Goal: Information Seeking & Learning: Learn about a topic

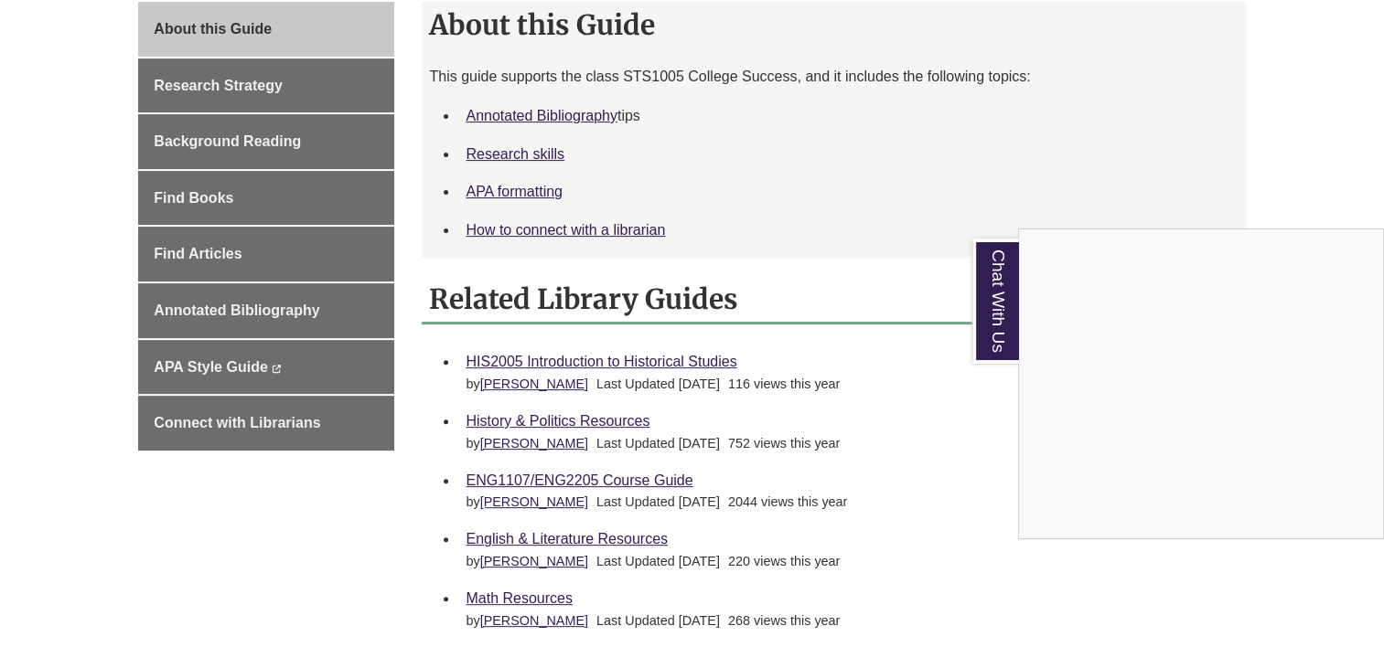
scroll to position [515, 0]
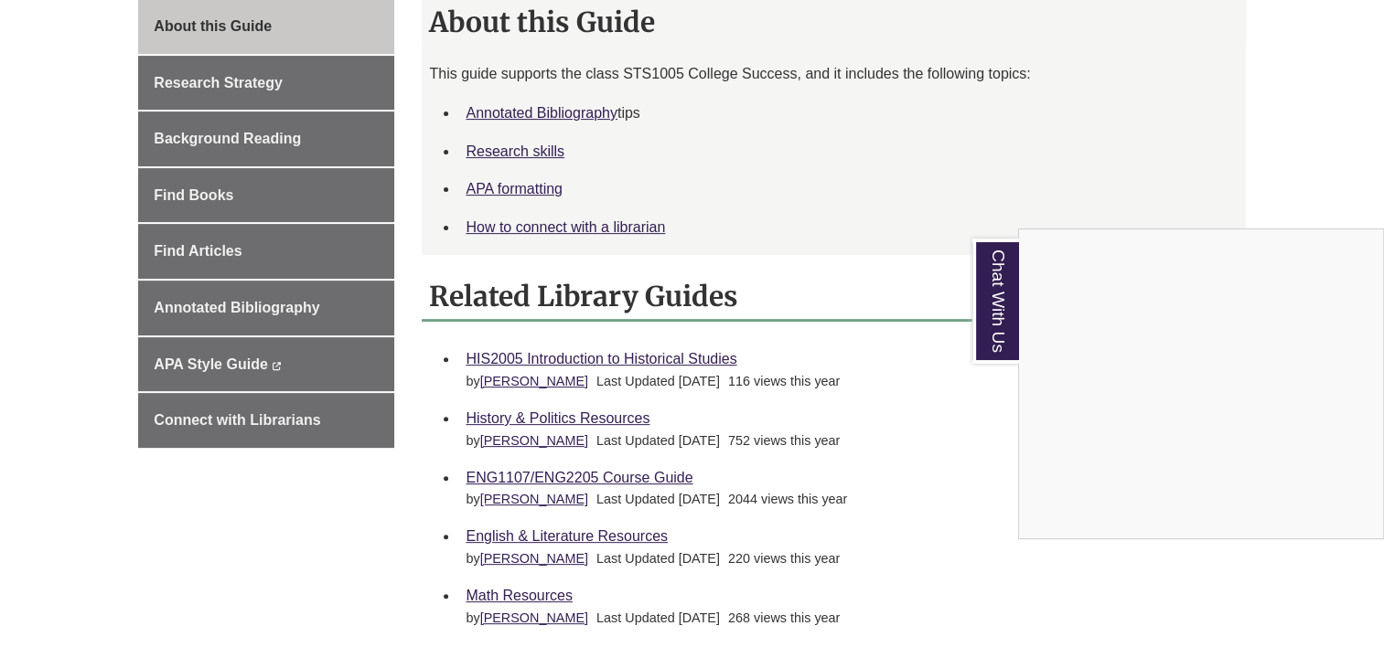
click at [967, 466] on div "Chat With Us" at bounding box center [692, 323] width 1384 height 647
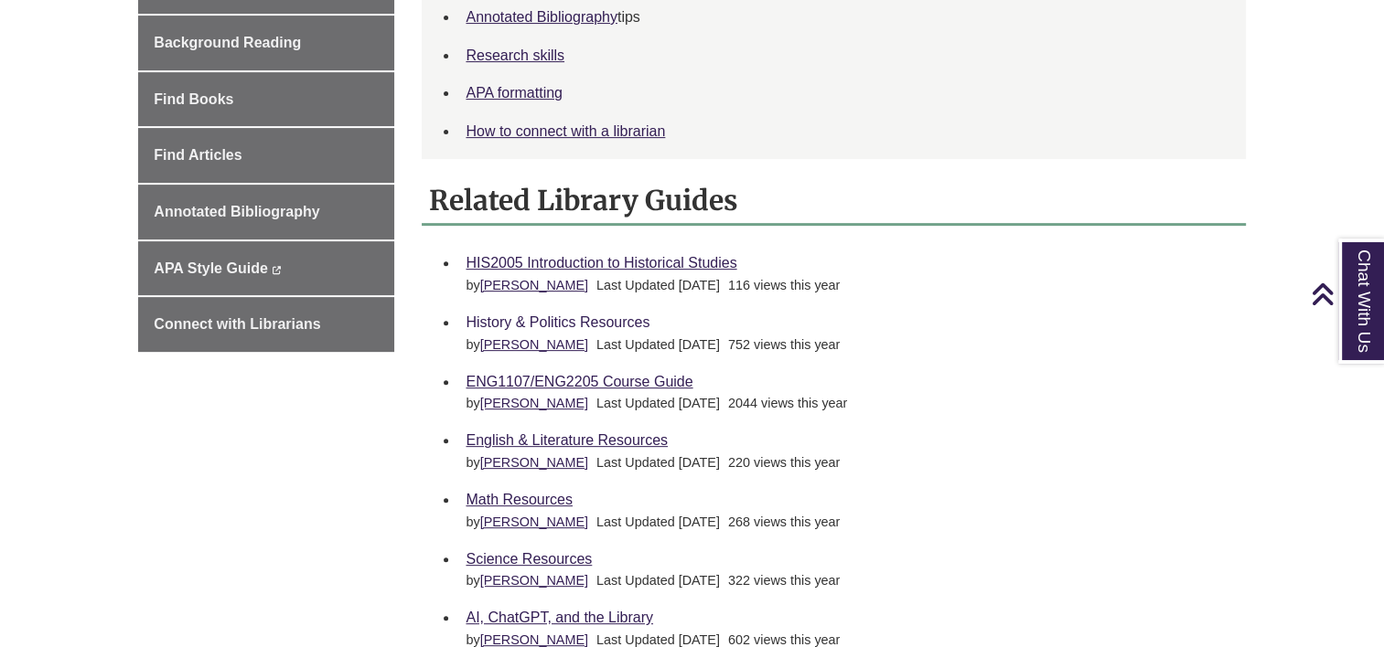
scroll to position [673, 0]
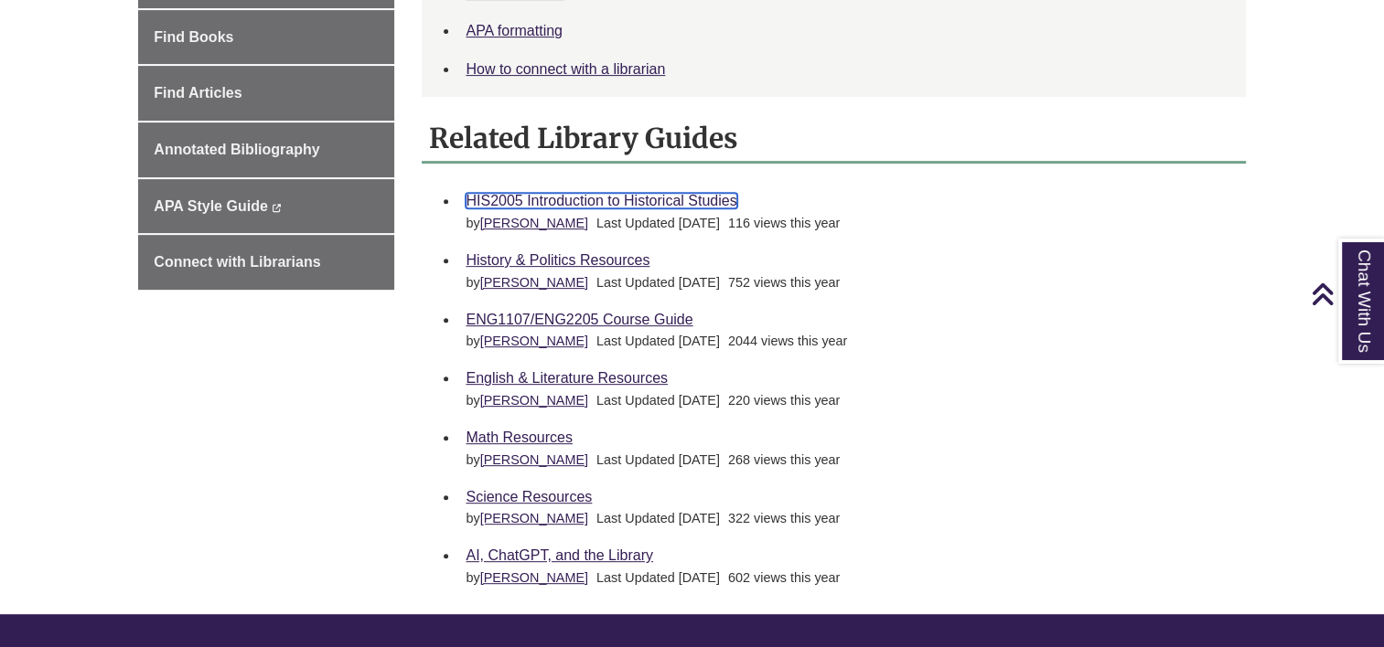
click at [628, 204] on link "HIS2005 Introduction to Historical Studies" at bounding box center [600, 201] width 271 height 16
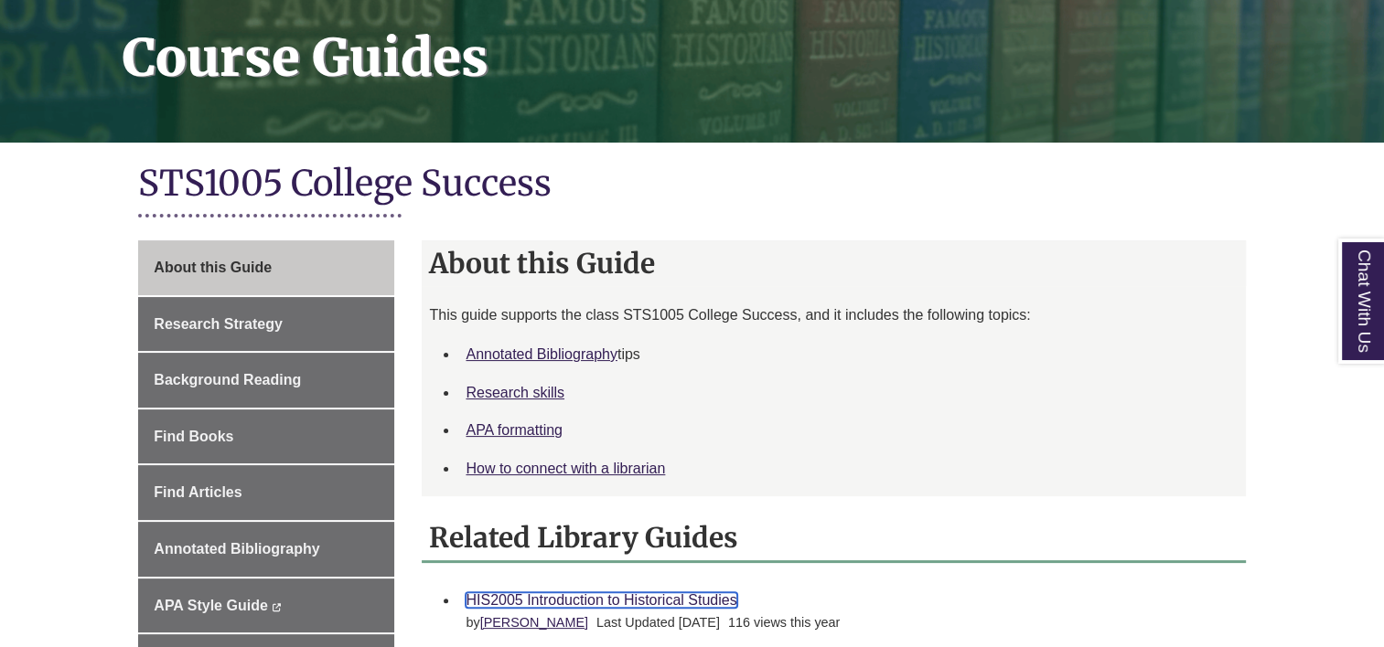
scroll to position [298, 0]
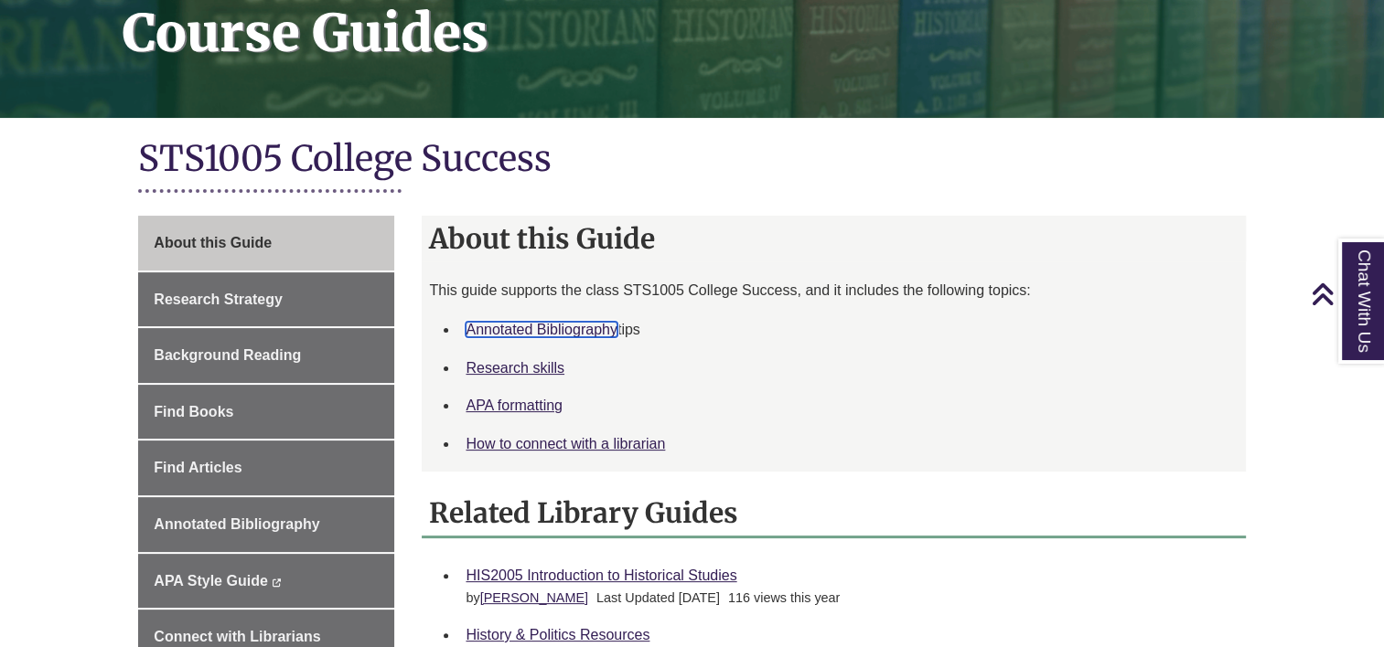
click at [517, 334] on link "Annotated Bibliography" at bounding box center [540, 330] width 151 height 16
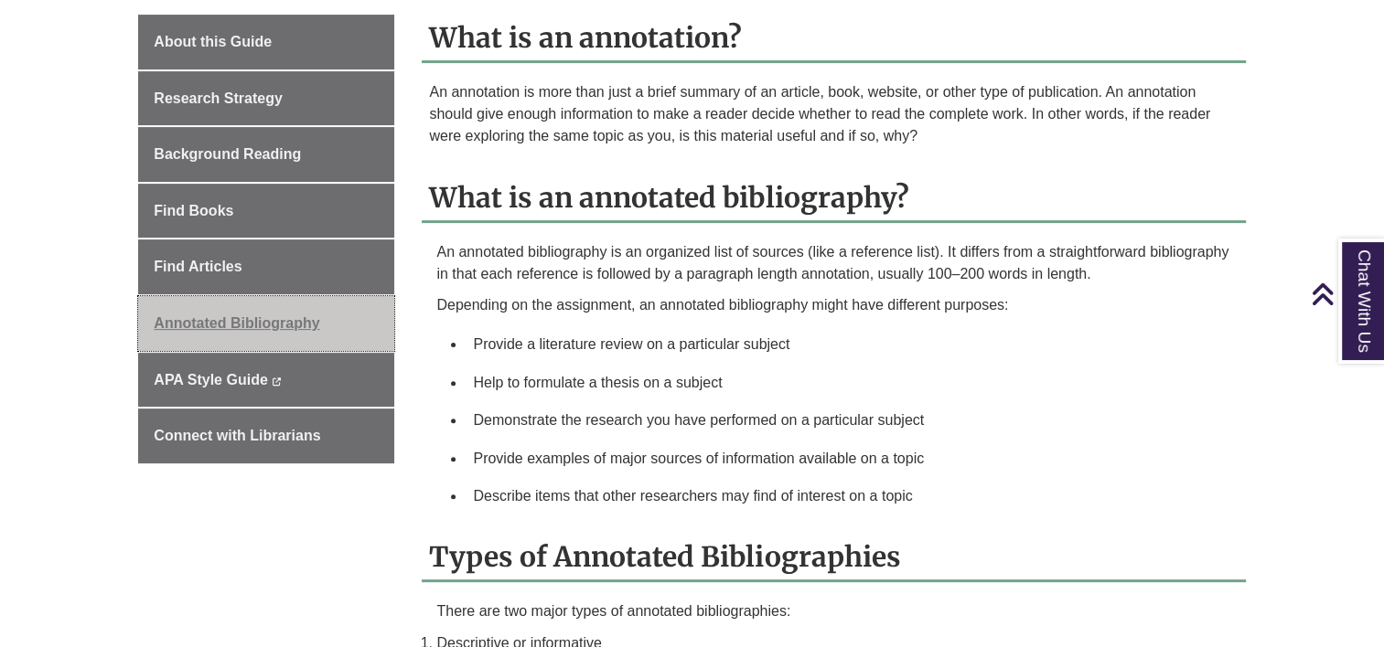
scroll to position [502, 0]
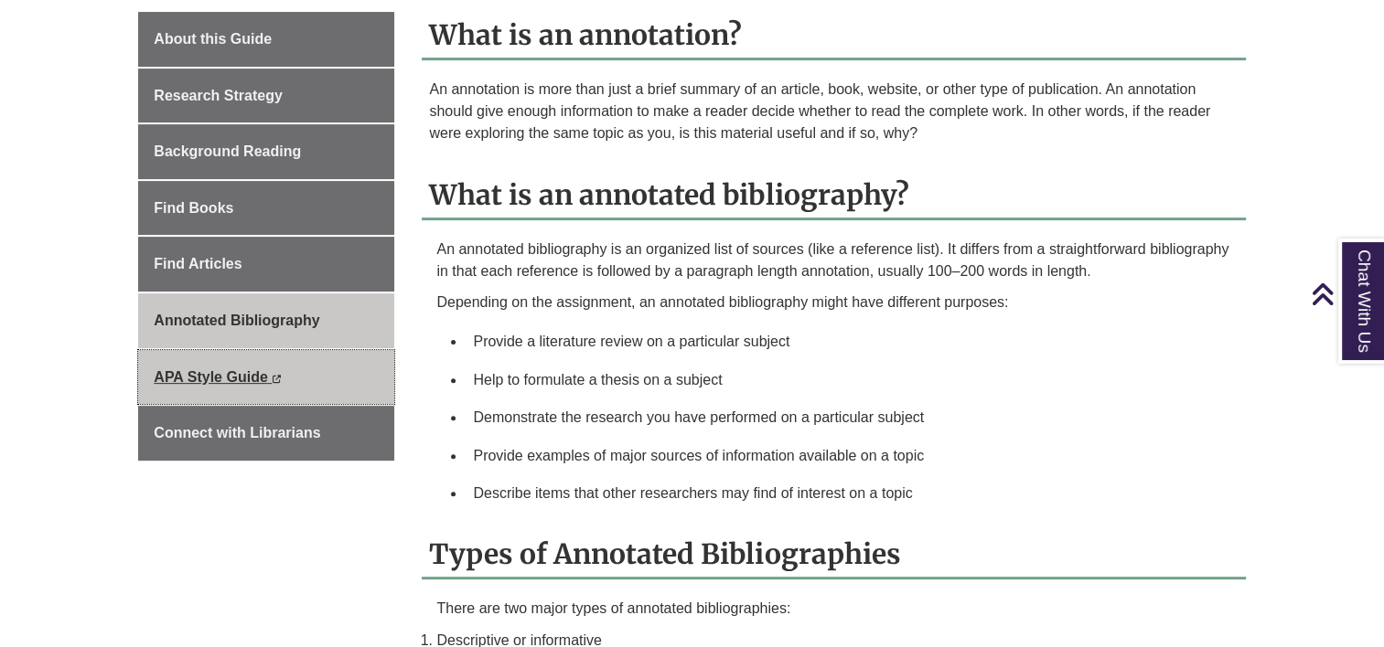
click at [272, 376] on icon "This link opens in a new window" at bounding box center [277, 379] width 10 height 8
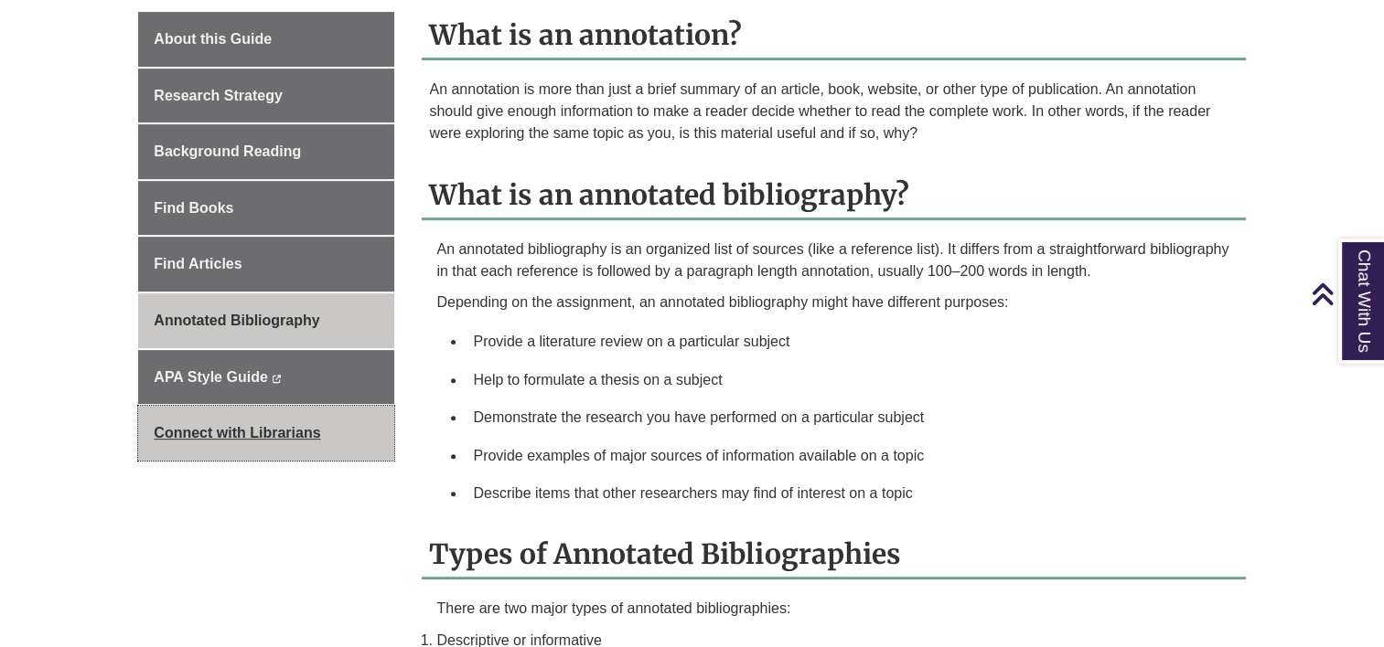
click at [248, 427] on span "Connect with Librarians" at bounding box center [237, 433] width 166 height 16
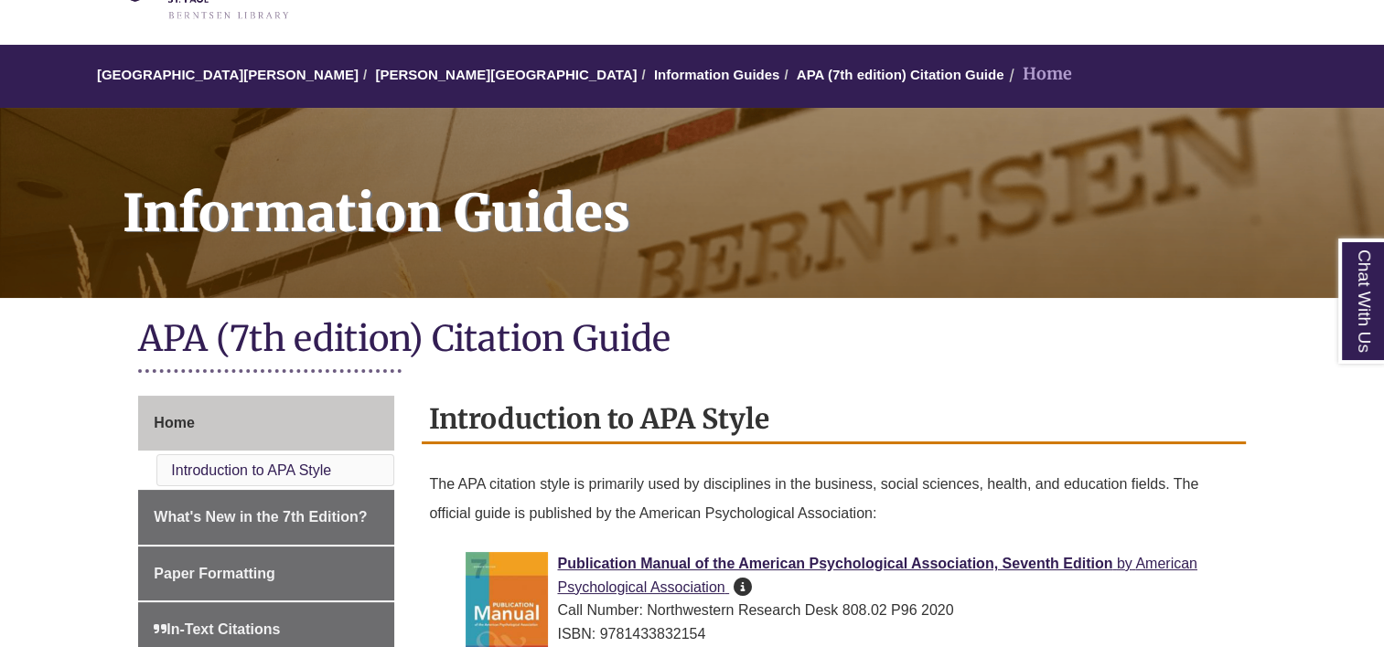
scroll to position [252, 0]
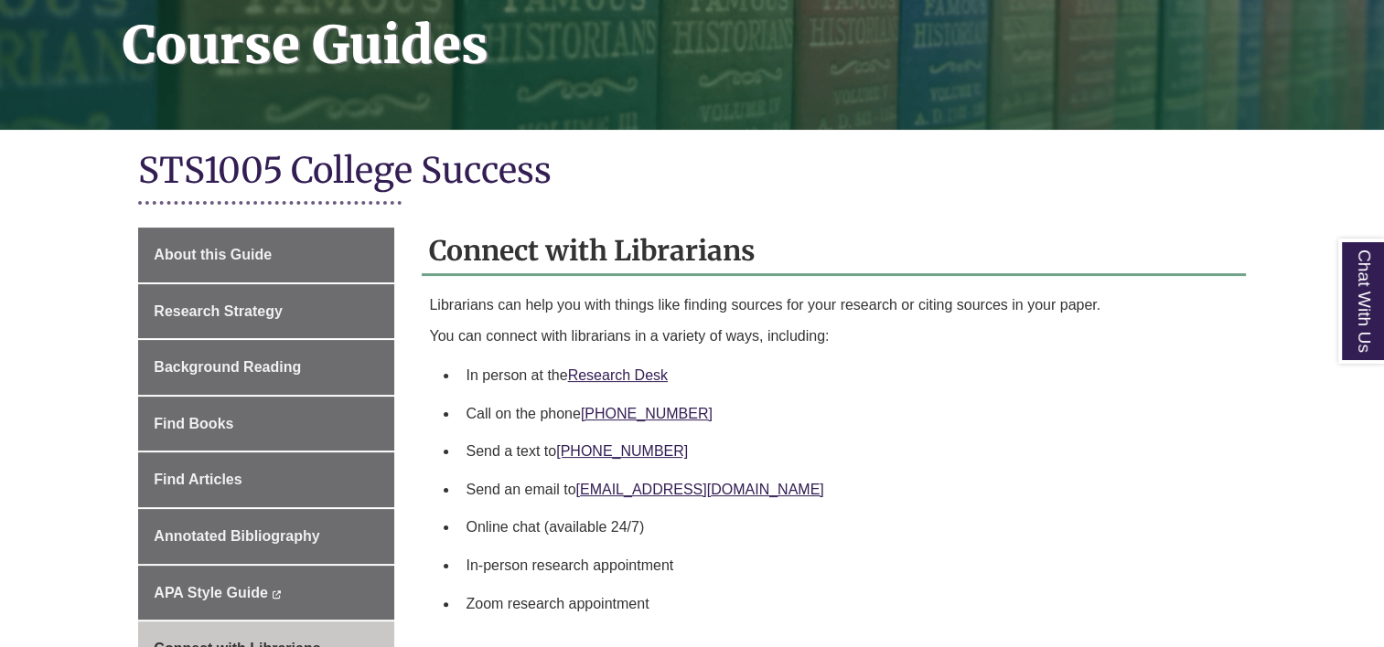
scroll to position [399, 0]
